Goal: Complete application form

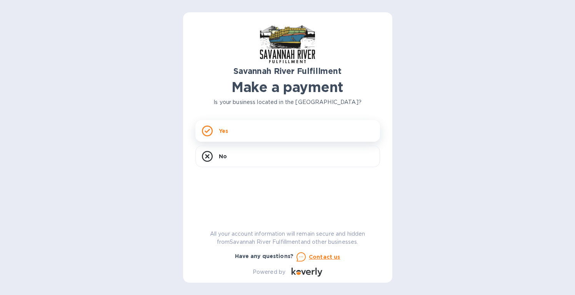
click at [227, 131] on p "Yes" at bounding box center [223, 131] width 9 height 8
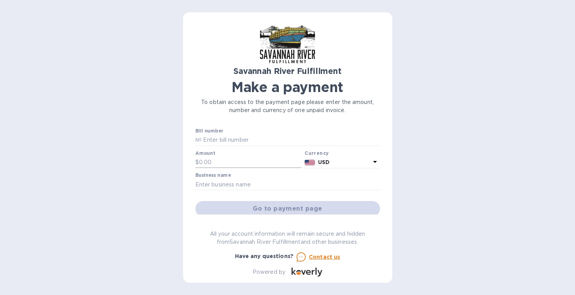
click at [208, 162] on input "text" at bounding box center [250, 163] width 103 height 12
type input "10,000"
click at [236, 184] on input "text" at bounding box center [287, 185] width 185 height 12
type input "Mela Artisans"
